Goal: Task Accomplishment & Management: Use online tool/utility

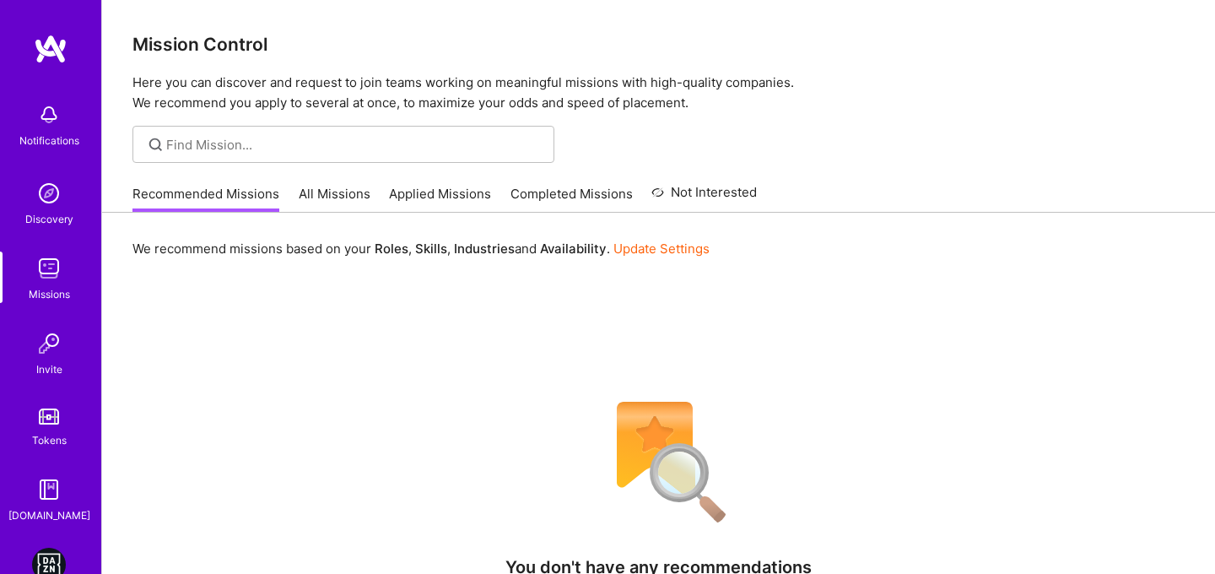
click at [40, 559] on img at bounding box center [49, 564] width 34 height 34
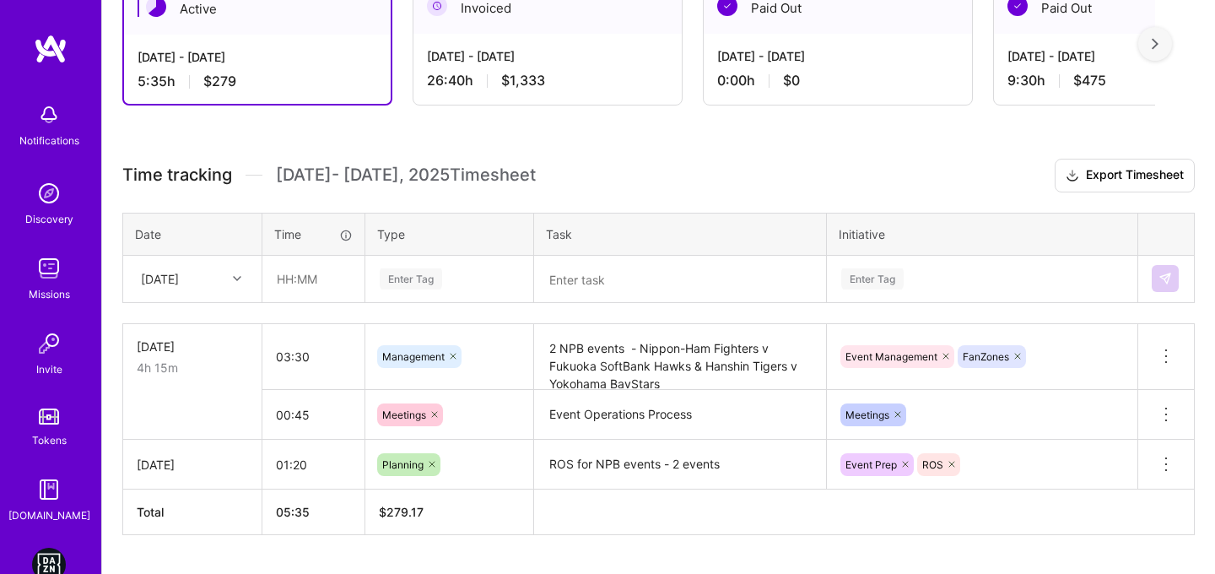
scroll to position [372, 0]
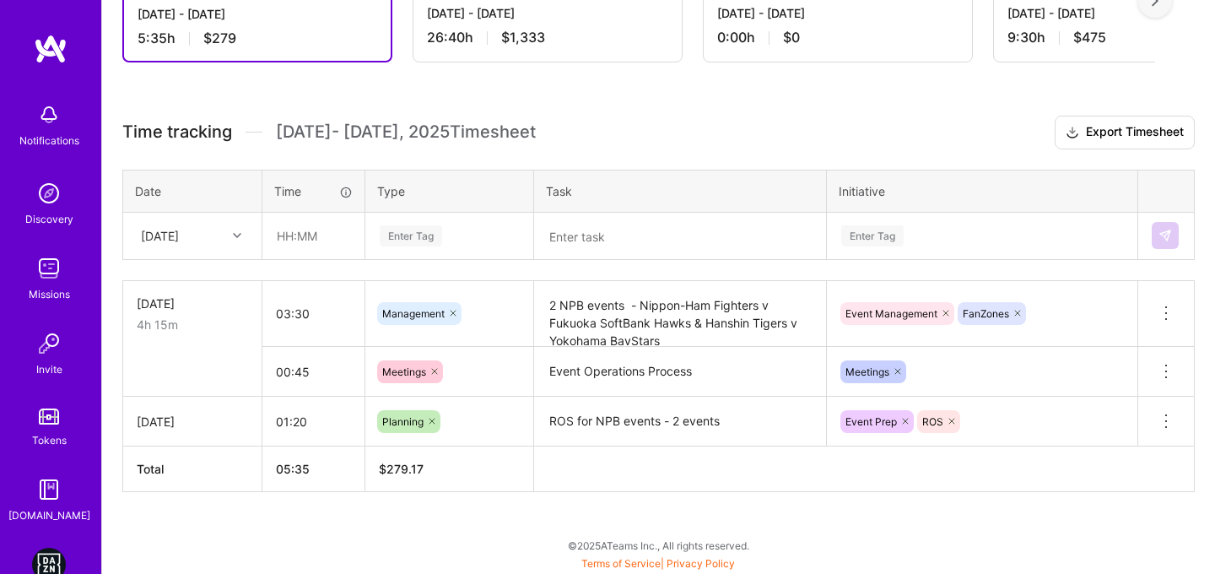
click at [214, 231] on div "[DATE]" at bounding box center [179, 236] width 94 height 28
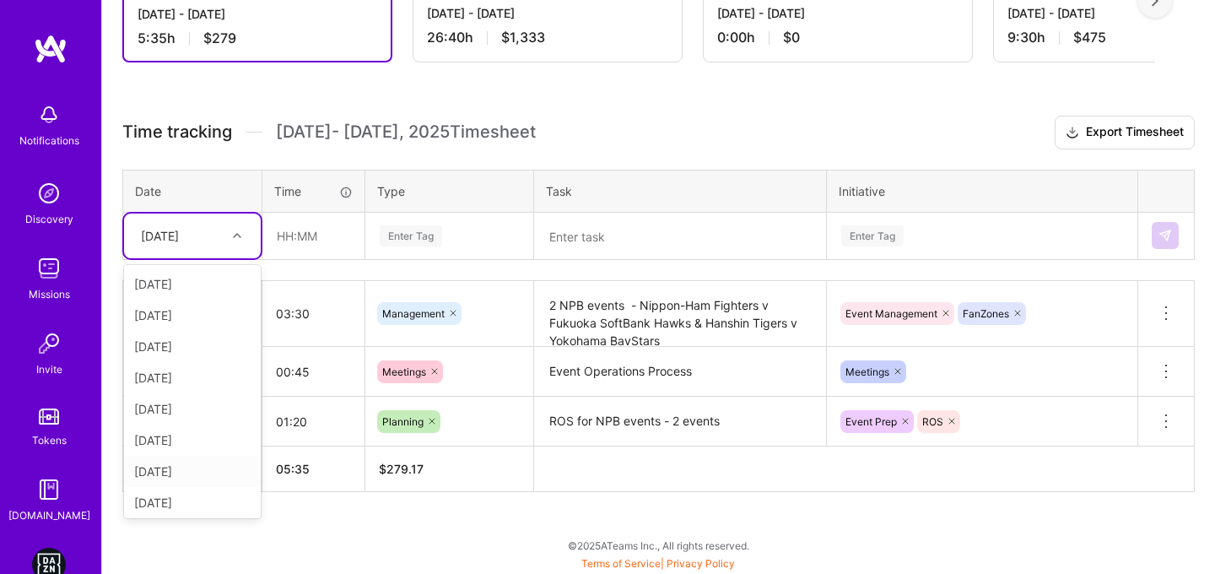
scroll to position [128, 0]
click at [167, 504] on div "[DATE]" at bounding box center [192, 498] width 137 height 31
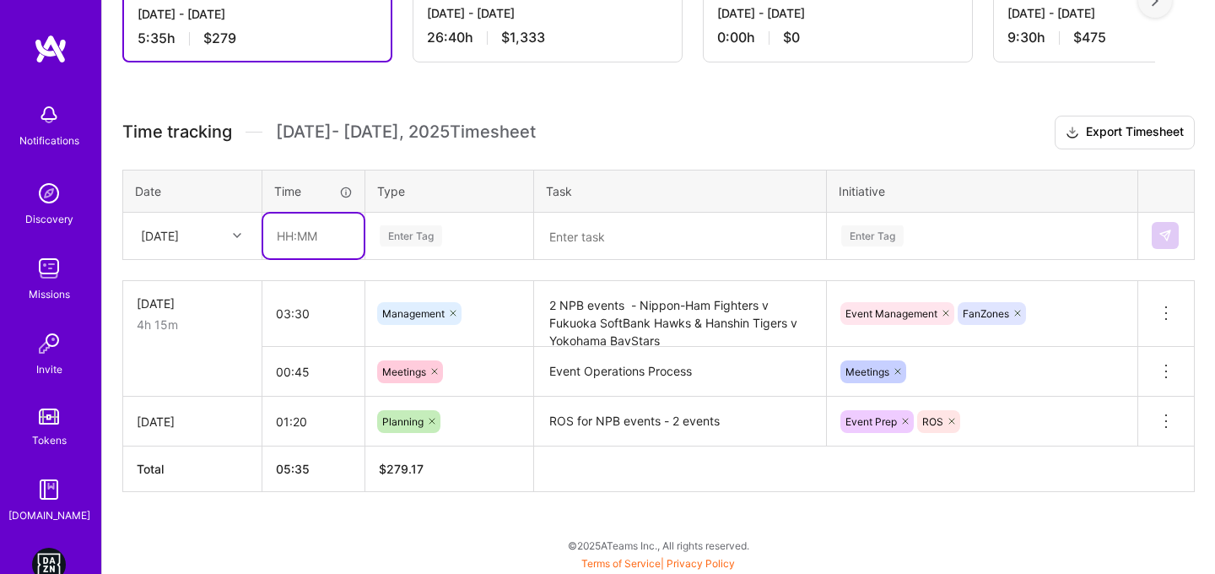
click at [287, 230] on input "text" at bounding box center [313, 235] width 100 height 45
type input "02:00"
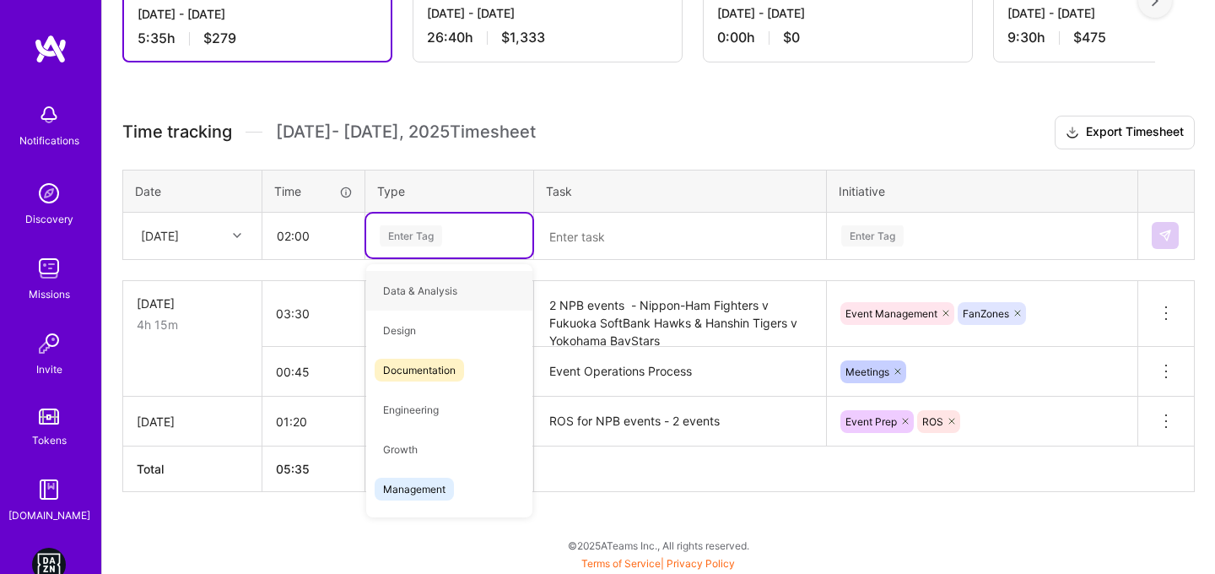
type input "m"
type input "p"
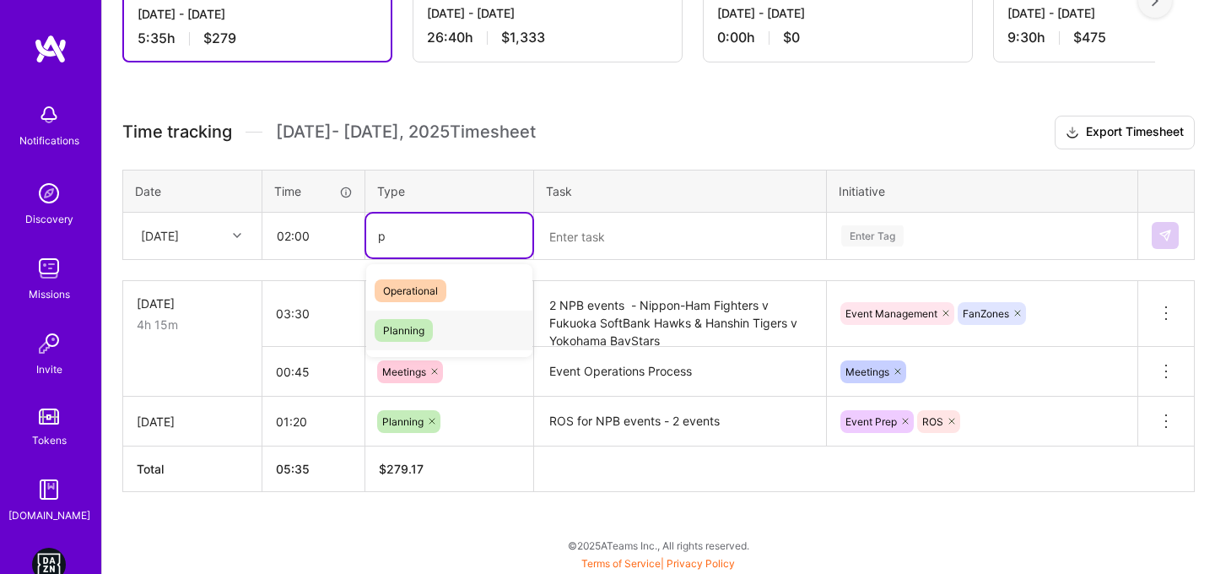
click at [388, 335] on span "Planning" at bounding box center [404, 330] width 58 height 23
click at [644, 248] on textarea at bounding box center [680, 236] width 288 height 44
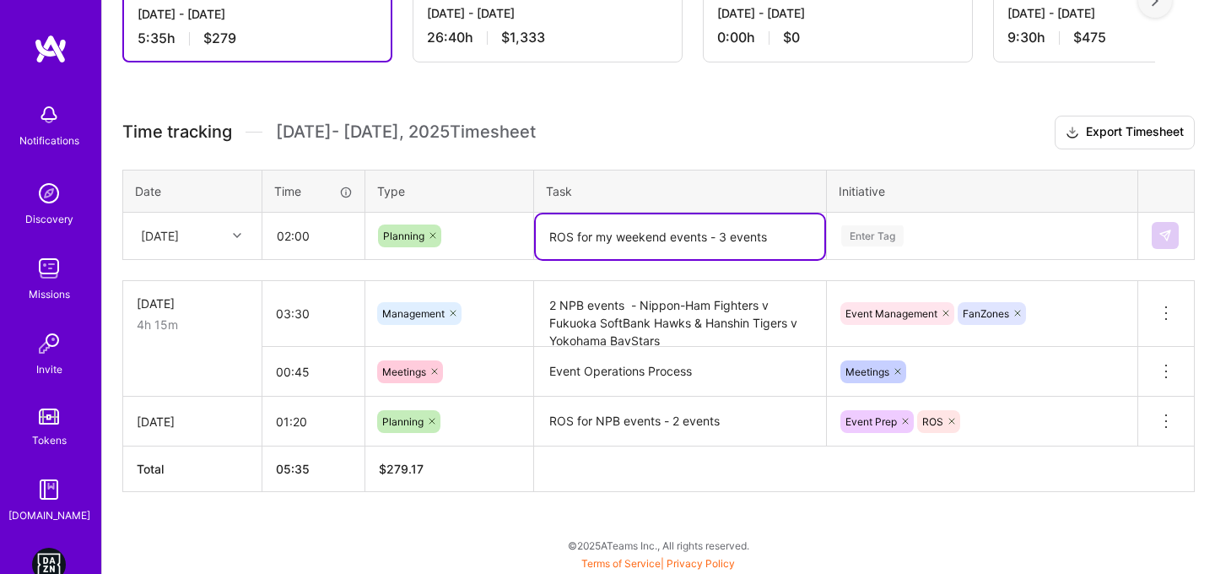
type textarea "ROS for my weekend events - 3 events"
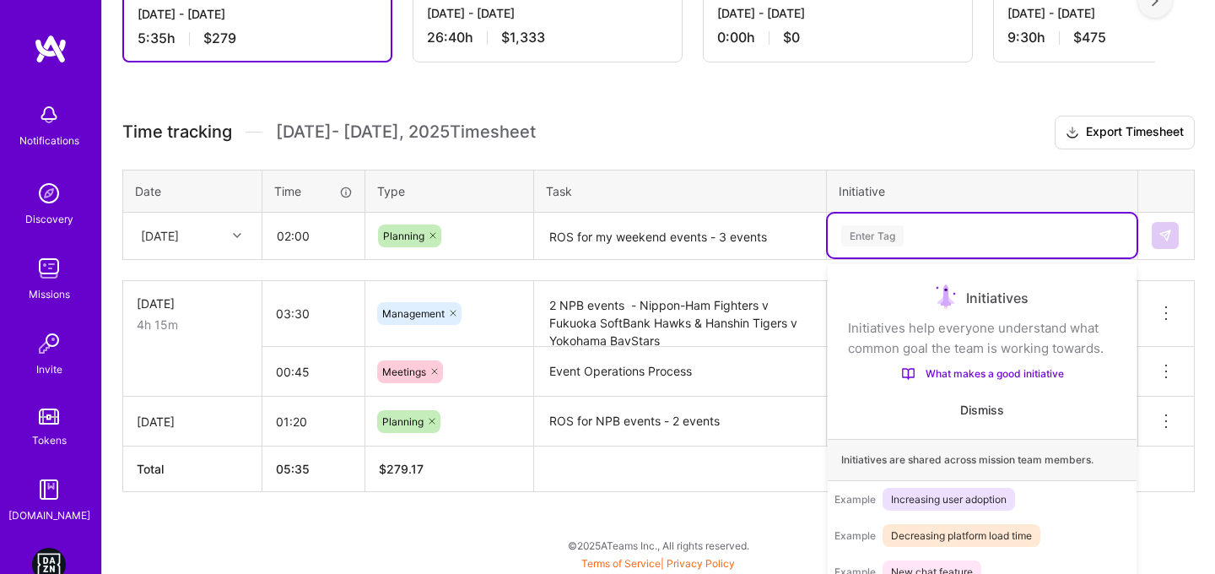
scroll to position [407, 0]
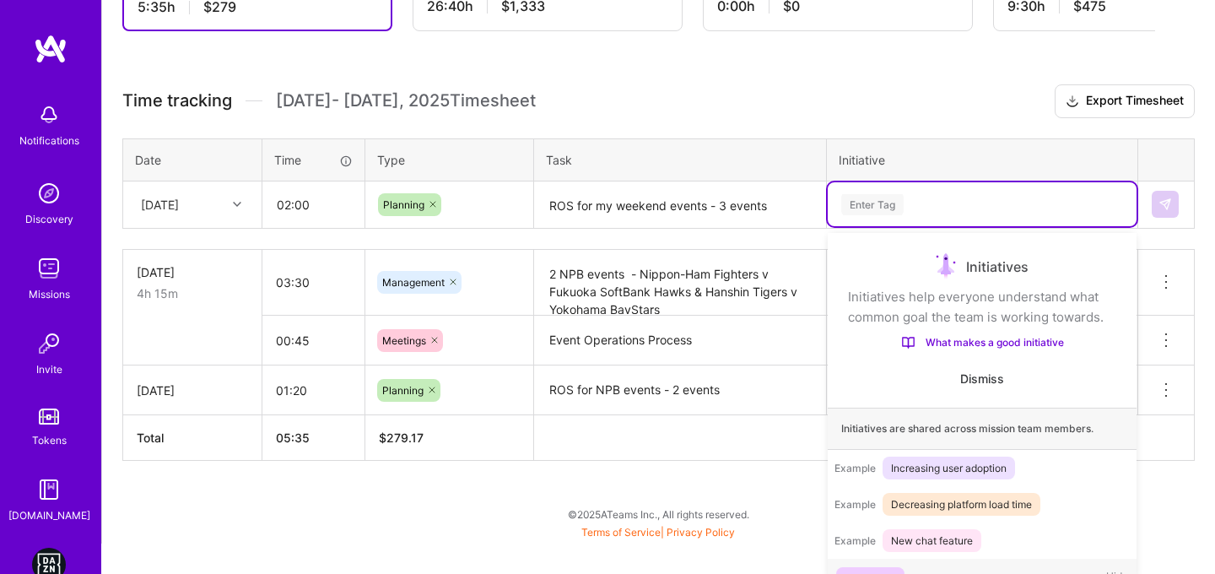
click at [898, 226] on div "option Event Prep focused, 1 of 6. 6 results available. Use Up and Down to choo…" at bounding box center [982, 204] width 309 height 44
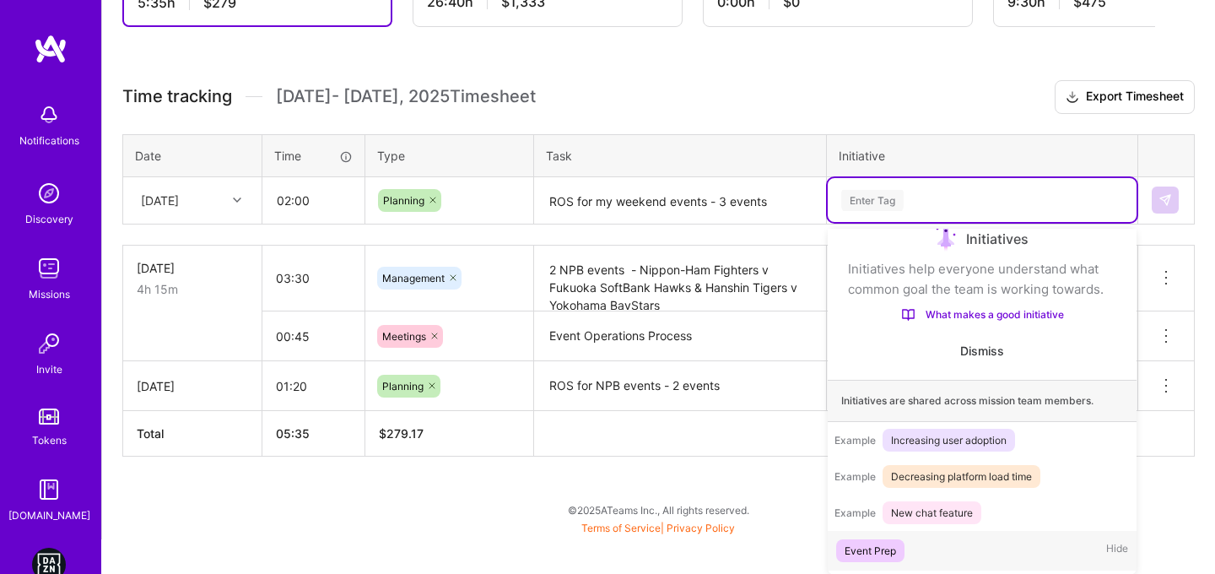
scroll to position [28, 0]
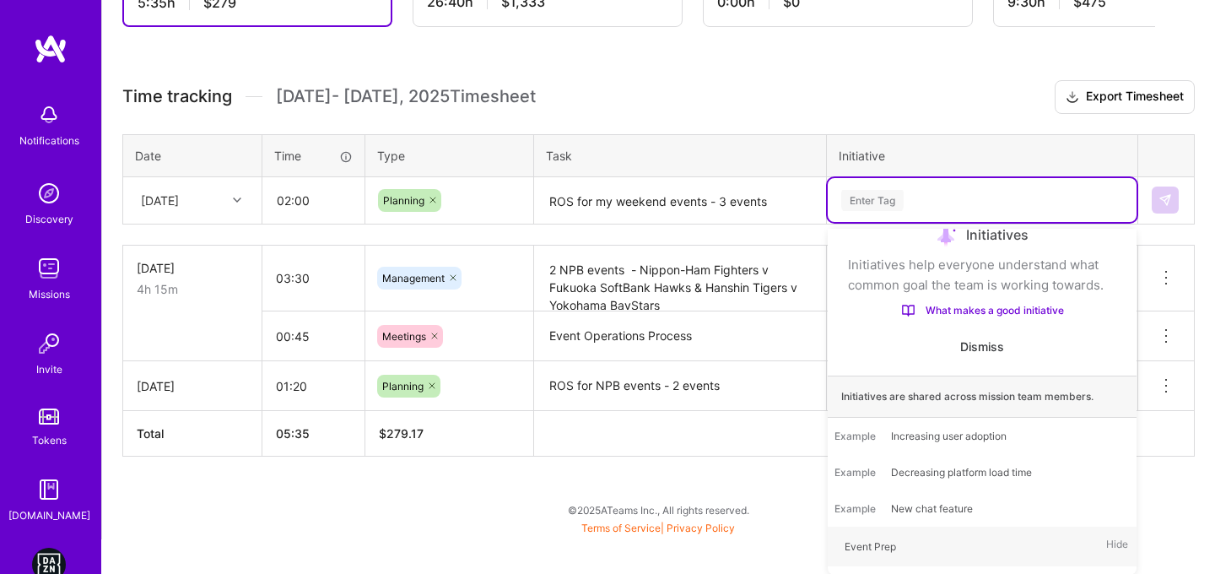
type input "p"
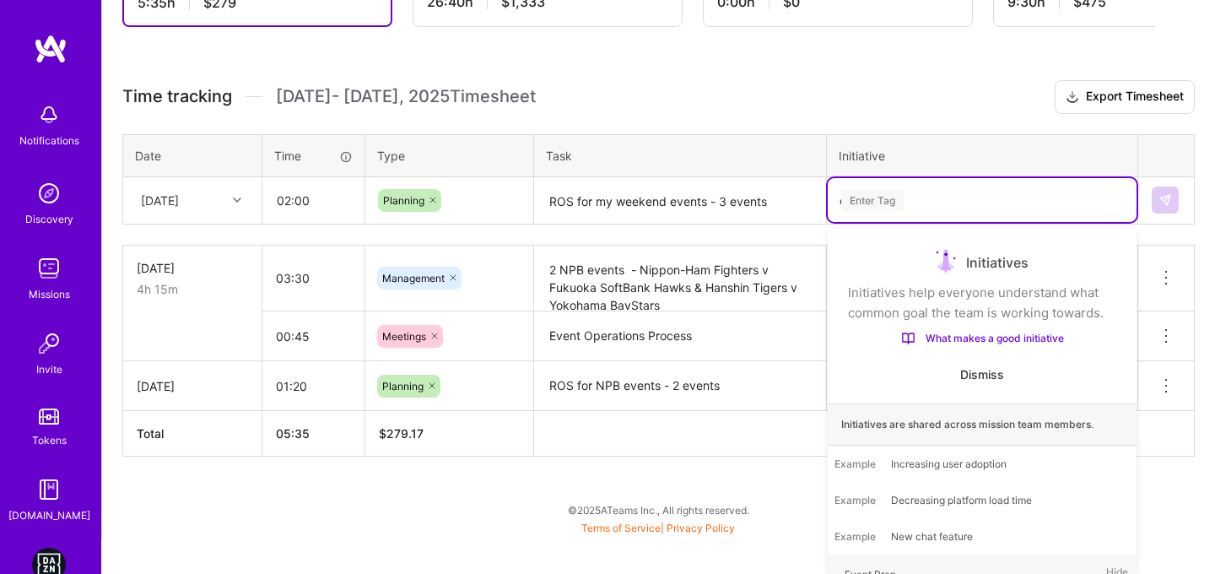
scroll to position [372, 0]
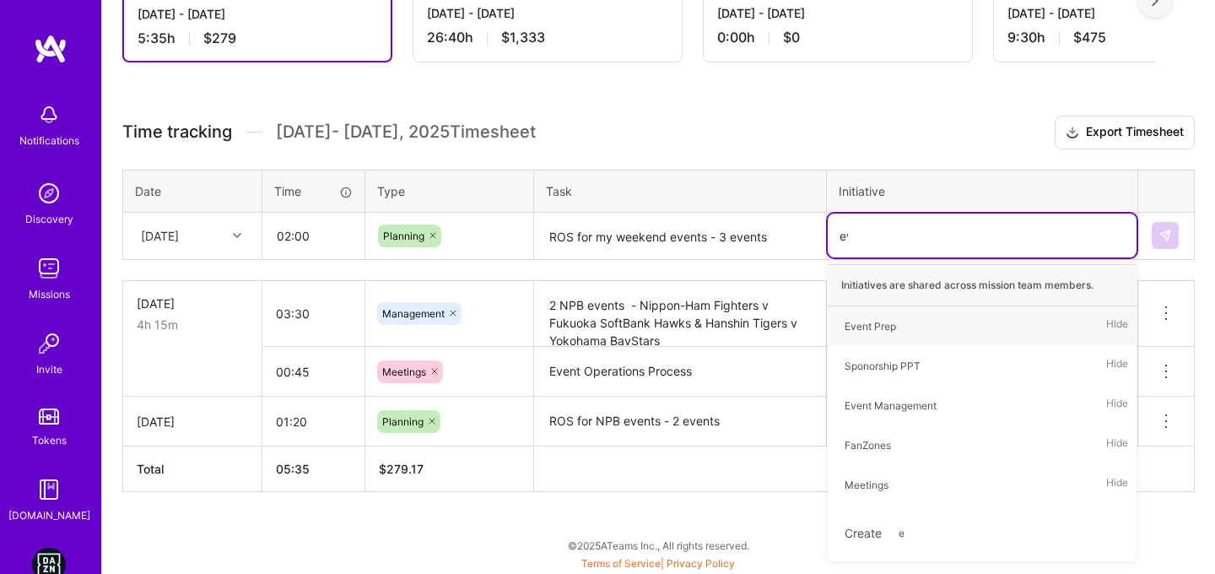
type input "eve"
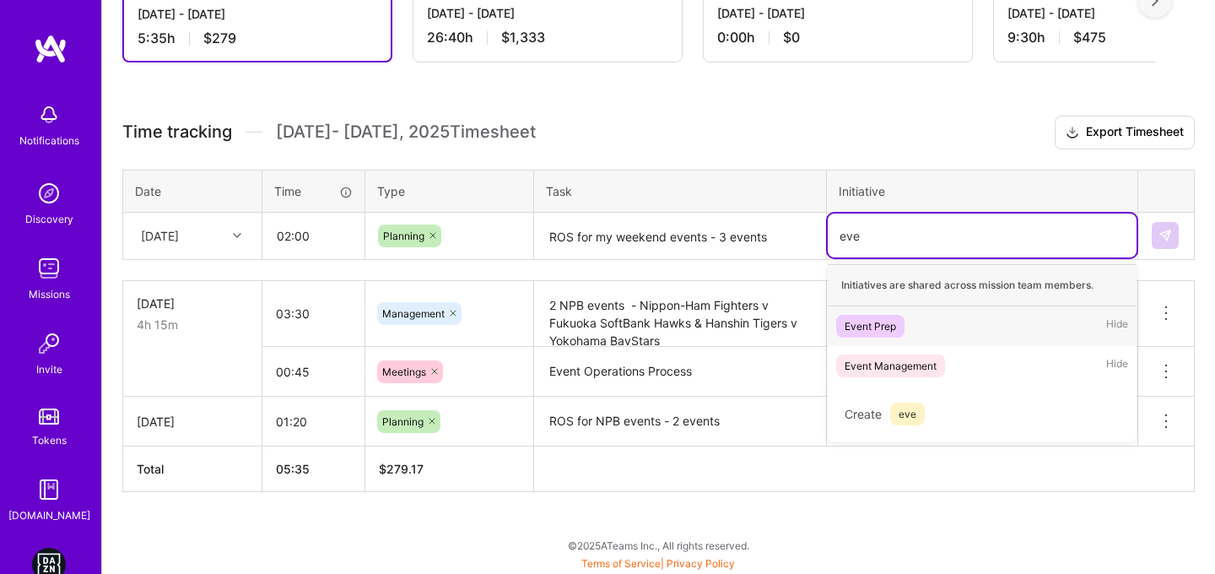
click at [910, 327] on div "Event Prep Hide" at bounding box center [982, 326] width 309 height 40
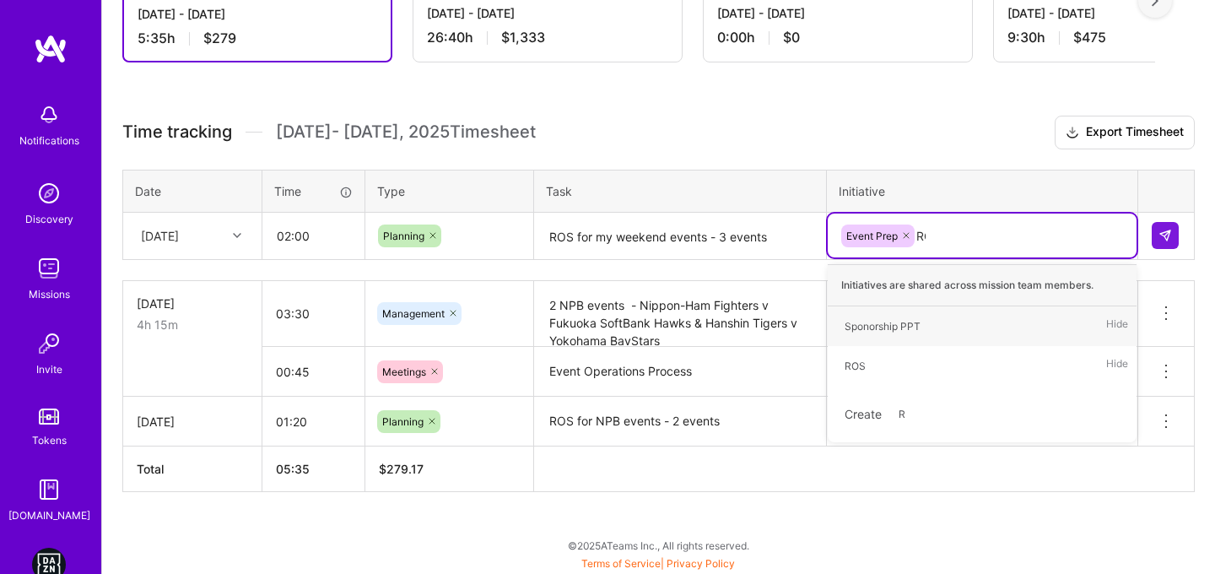
type input "ROS"
click at [858, 329] on div "ROS" at bounding box center [854, 326] width 21 height 18
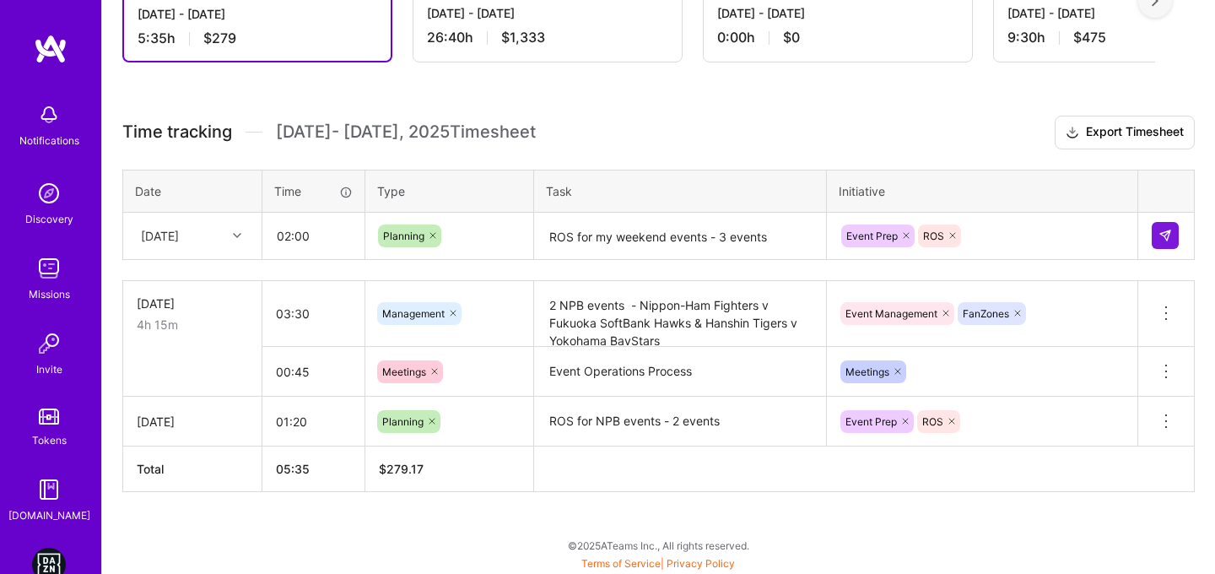
click at [1005, 131] on h3 "Time tracking [DATE] - [DATE] Timesheet Export Timesheet" at bounding box center [658, 133] width 1072 height 34
click at [1163, 236] on img at bounding box center [1164, 235] width 13 height 13
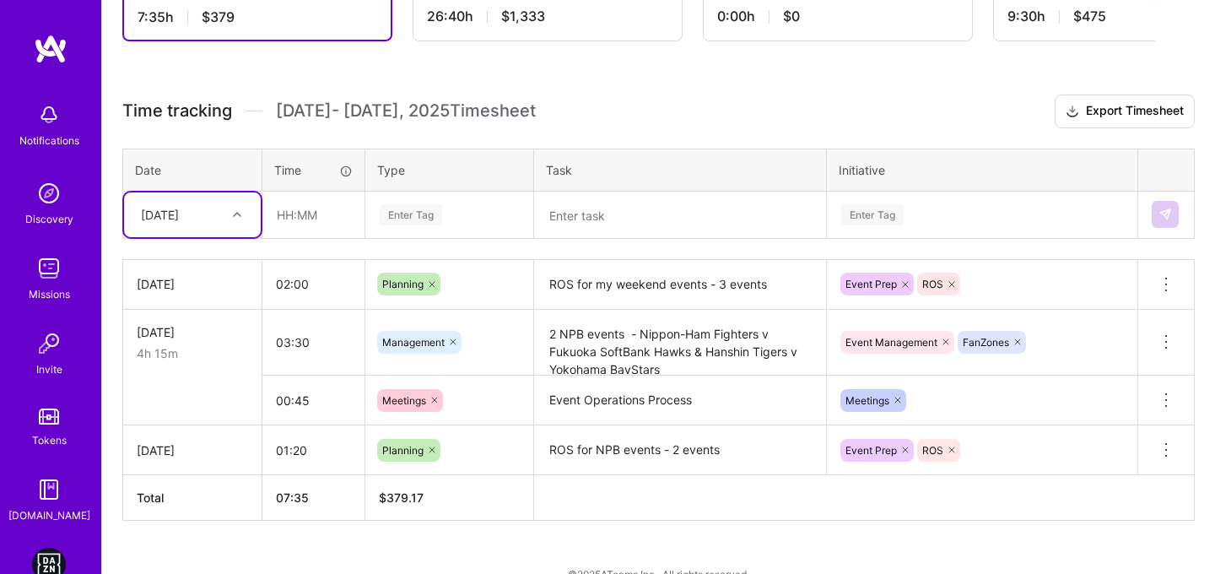
scroll to position [388, 0]
